Goal: Check status: Check status

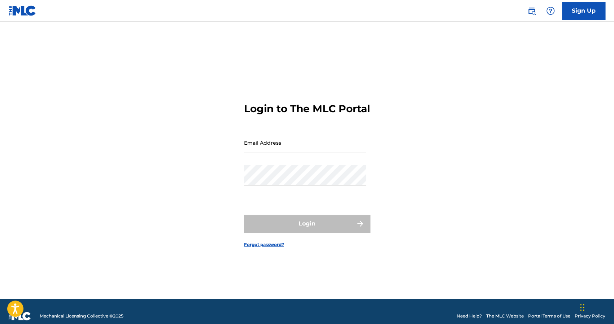
type input "[EMAIL_ADDRESS][DOMAIN_NAME]"
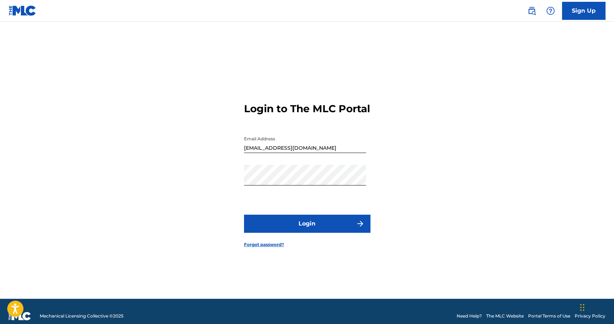
click at [298, 233] on div "Login" at bounding box center [307, 224] width 126 height 18
click at [306, 231] on button "Login" at bounding box center [307, 224] width 126 height 18
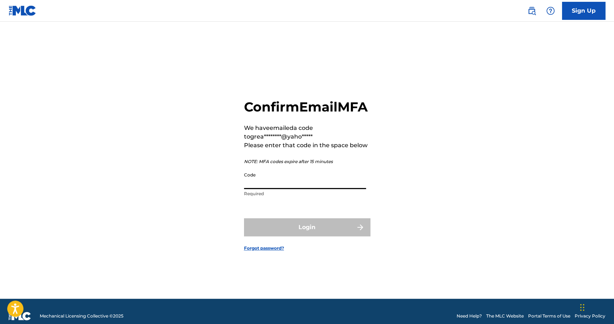
click at [279, 186] on input "Code" at bounding box center [305, 179] width 122 height 21
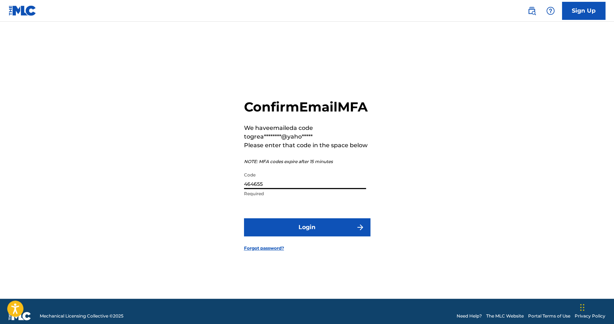
type input "464655"
click at [303, 232] on button "Login" at bounding box center [307, 227] width 126 height 18
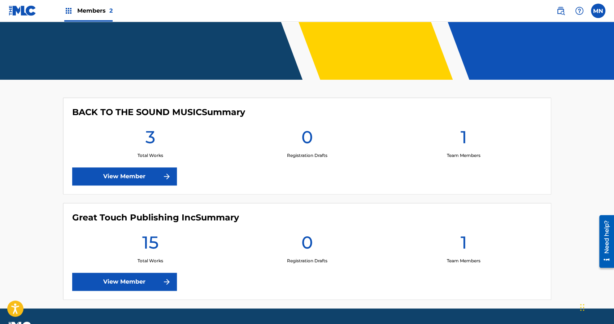
scroll to position [150, 0]
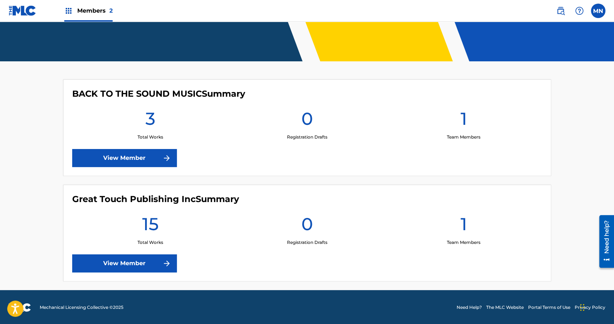
click at [117, 264] on link "View Member" at bounding box center [124, 264] width 105 height 18
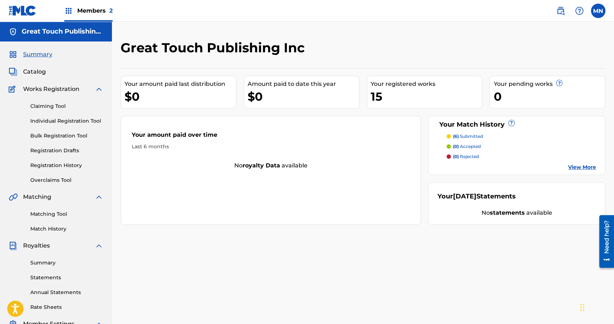
click at [37, 279] on link "Statements" at bounding box center [66, 278] width 73 height 8
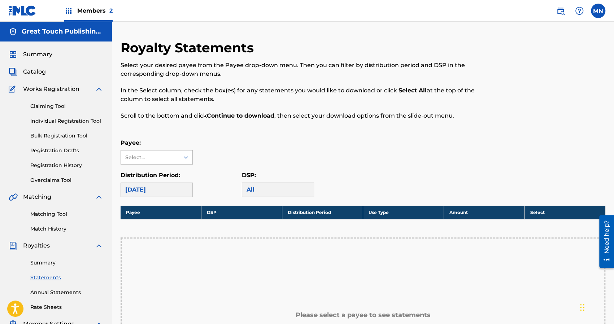
drag, startPoint x: 328, startPoint y: 163, endPoint x: 186, endPoint y: 157, distance: 141.6
click at [186, 157] on div "Payee: Select..." at bounding box center [363, 152] width 485 height 26
click at [186, 157] on icon at bounding box center [186, 157] width 4 height 3
click at [44, 262] on link "Summary" at bounding box center [66, 263] width 73 height 8
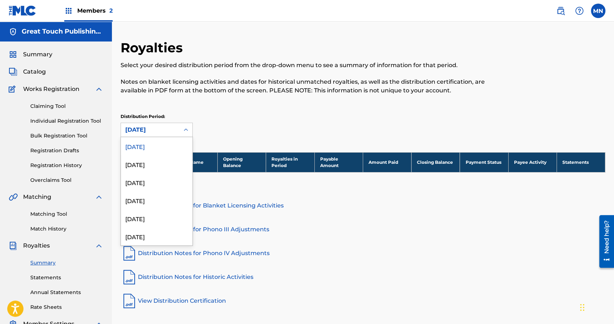
click at [187, 127] on icon at bounding box center [185, 129] width 7 height 7
click at [144, 147] on div "[DATE]" at bounding box center [156, 146] width 71 height 18
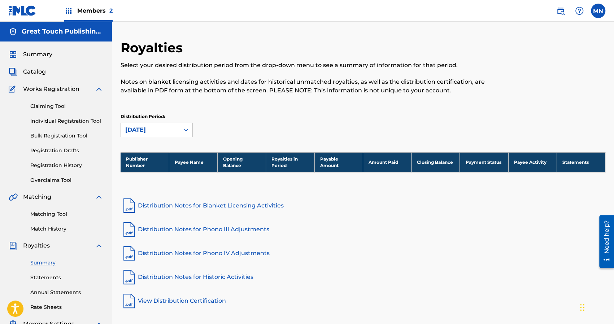
click at [41, 52] on span "Summary" at bounding box center [37, 54] width 29 height 9
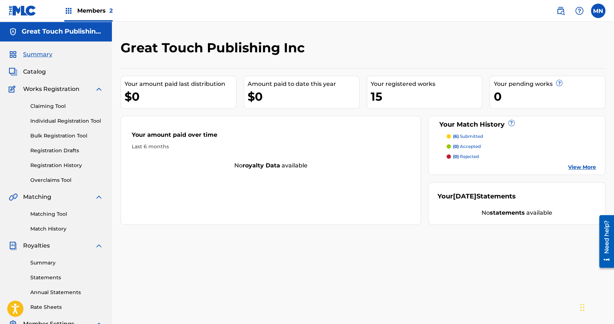
click at [596, 12] on label at bounding box center [598, 11] width 14 height 14
click at [598, 11] on input "MN [PERSON_NAME] [EMAIL_ADDRESS][DOMAIN_NAME] Notification Preferences Profile …" at bounding box center [598, 11] width 0 height 0
click at [528, 101] on p "Log out" at bounding box center [528, 102] width 17 height 6
click at [598, 11] on input "MN [PERSON_NAME] [EMAIL_ADDRESS][DOMAIN_NAME] Notification Preferences Profile …" at bounding box center [598, 11] width 0 height 0
